Goal: Navigation & Orientation: Find specific page/section

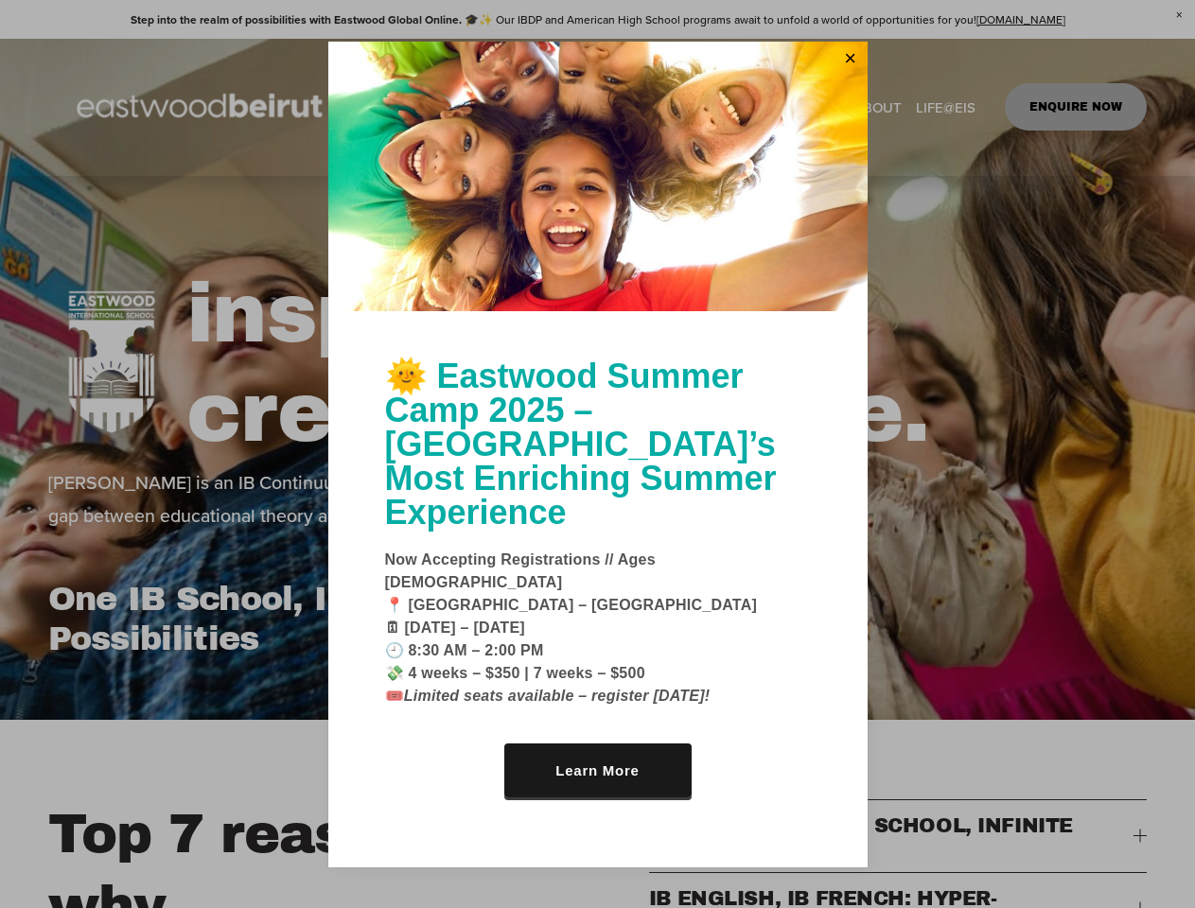
click at [850, 75] on link "Close" at bounding box center [850, 59] width 28 height 30
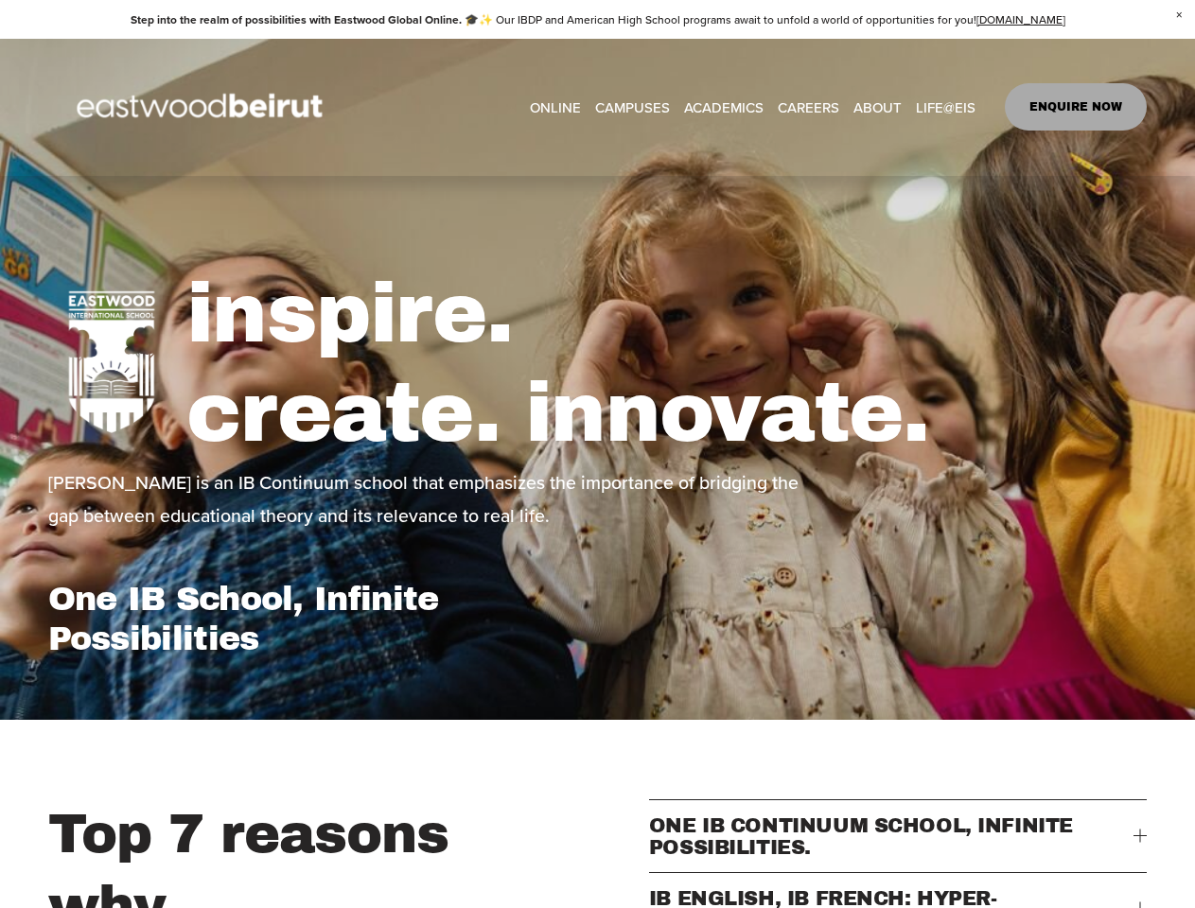
click at [598, 204] on div "inspire. create. innovate. [PERSON_NAME] is an IB Continuum school that emphasi…" at bounding box center [597, 448] width 1195 height 544
